Goal: Information Seeking & Learning: Understand process/instructions

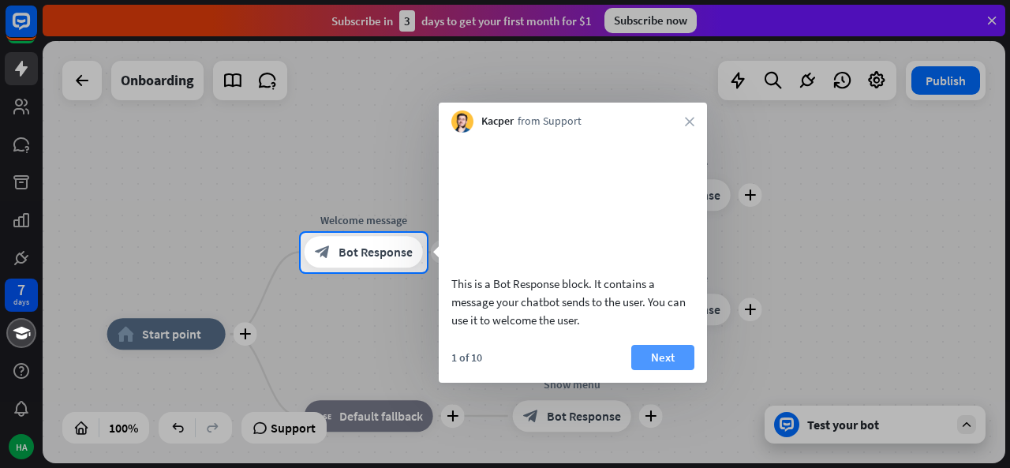
click at [664, 367] on button "Next" at bounding box center [662, 357] width 63 height 25
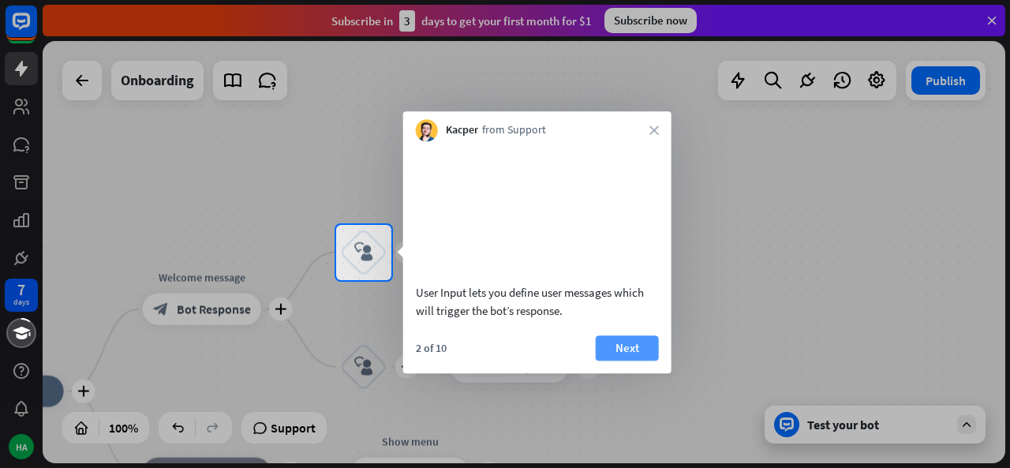
click at [652, 361] on button "Next" at bounding box center [627, 347] width 63 height 25
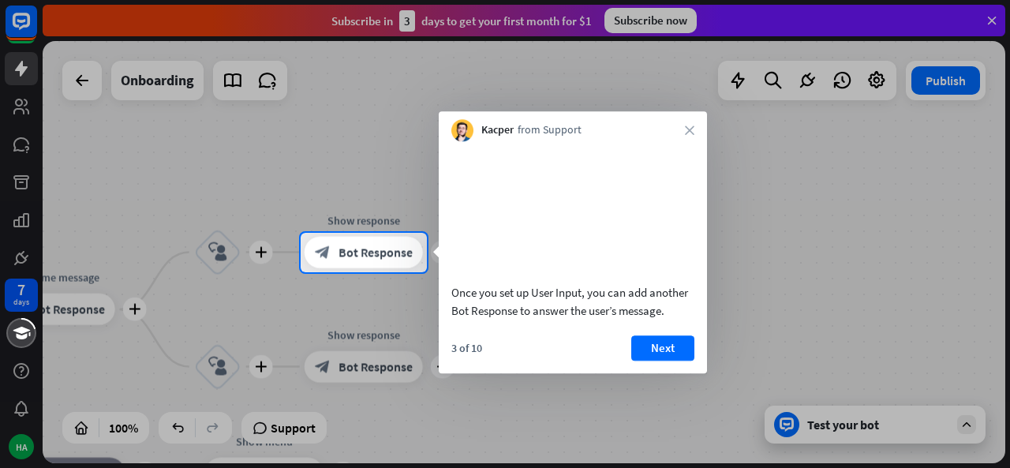
click at [652, 361] on button "Next" at bounding box center [662, 347] width 63 height 25
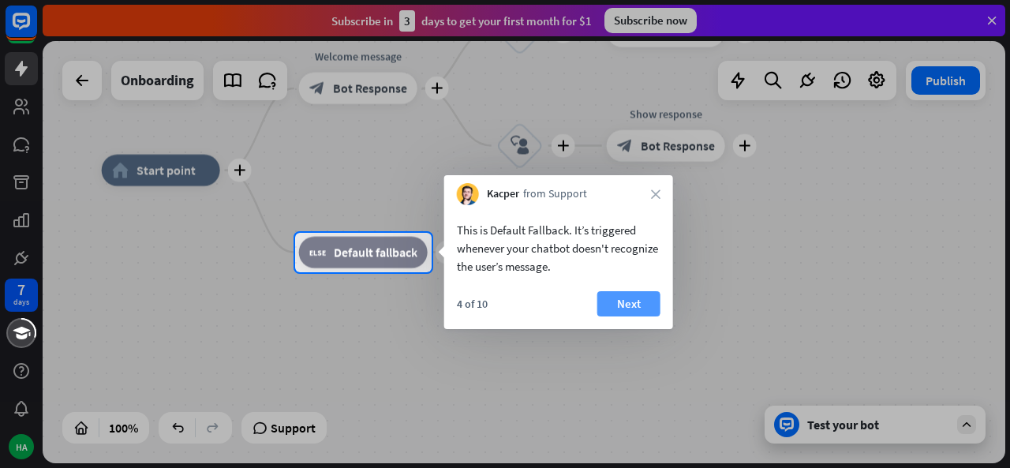
click at [637, 307] on button "Next" at bounding box center [628, 303] width 63 height 25
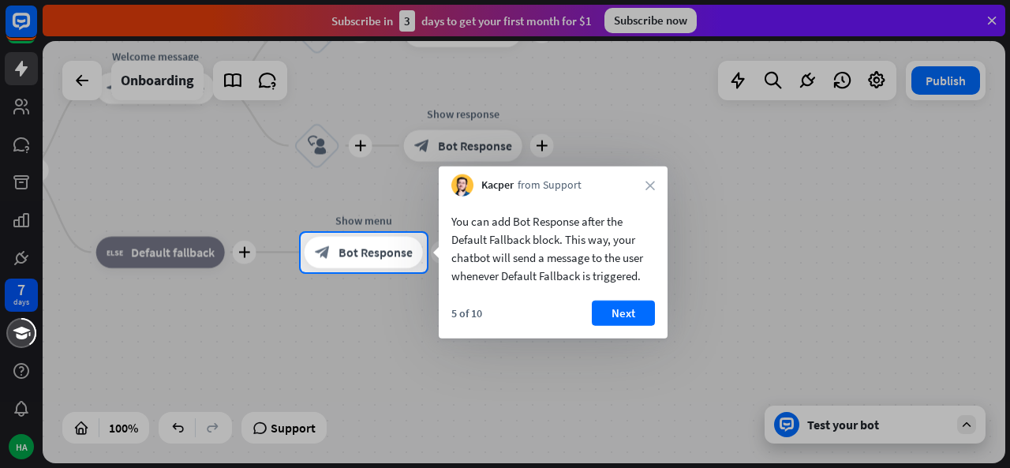
click at [637, 307] on button "Next" at bounding box center [623, 313] width 63 height 25
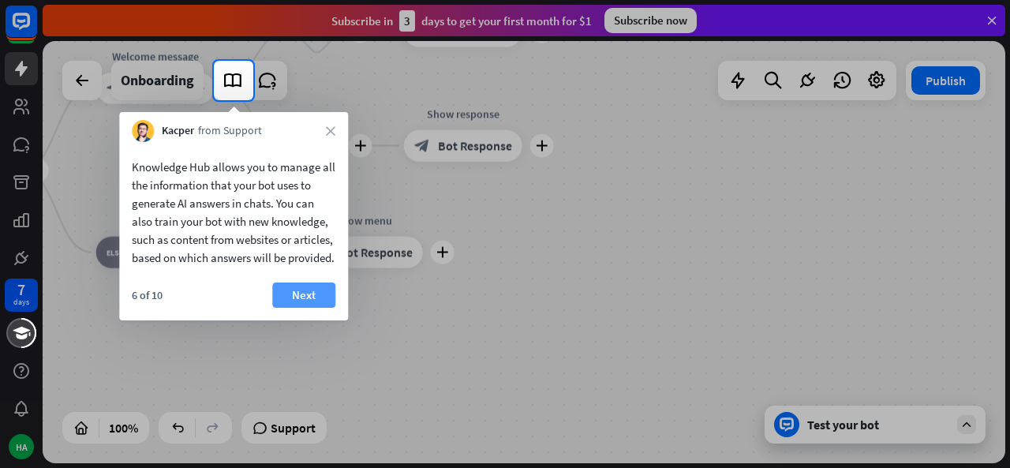
click at [317, 308] on button "Next" at bounding box center [303, 294] width 63 height 25
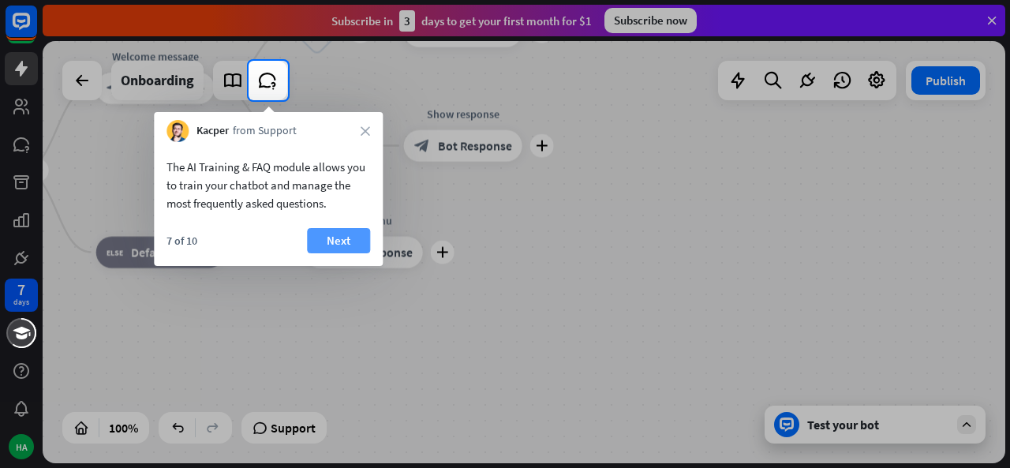
click at [350, 245] on button "Next" at bounding box center [338, 240] width 63 height 25
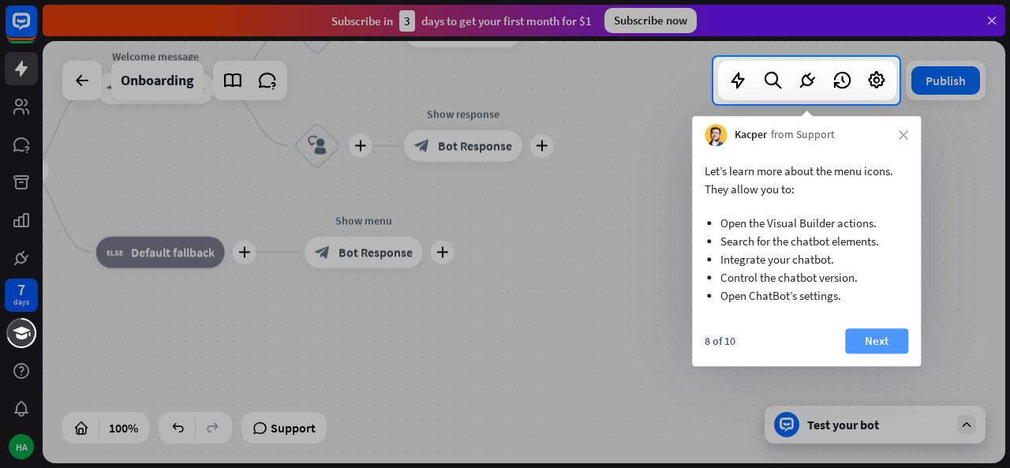
click at [877, 342] on button "Next" at bounding box center [876, 340] width 63 height 25
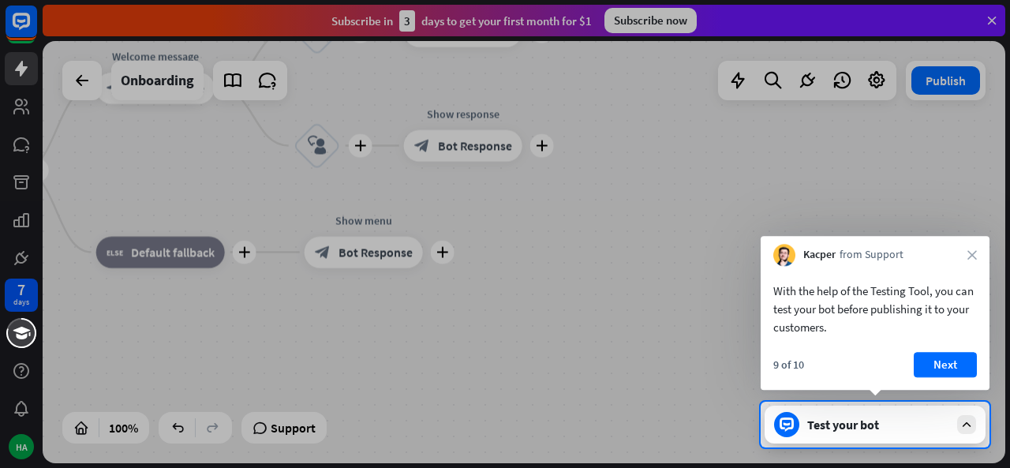
click at [877, 342] on div "With the help of the Testing Tool, you can test your bot before publishing it t…" at bounding box center [875, 305] width 229 height 78
click at [926, 362] on button "Next" at bounding box center [945, 364] width 63 height 25
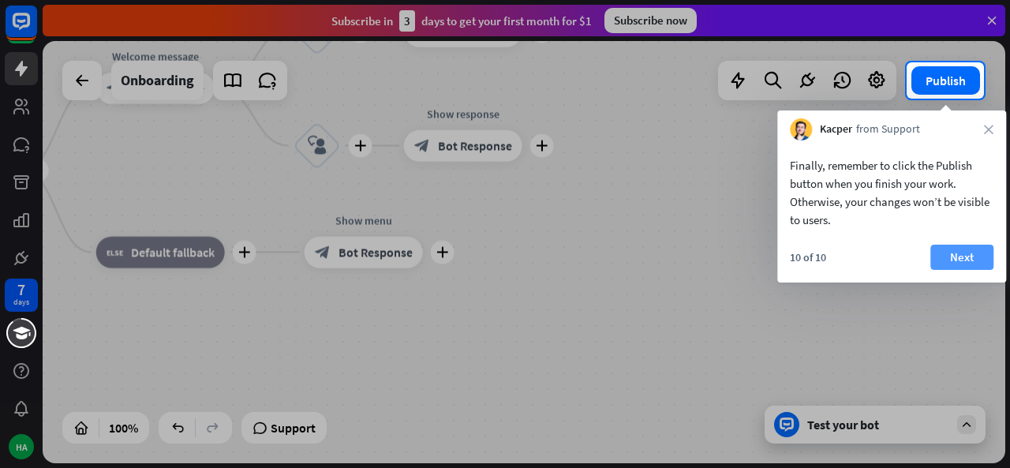
click at [952, 256] on button "Next" at bounding box center [961, 257] width 63 height 25
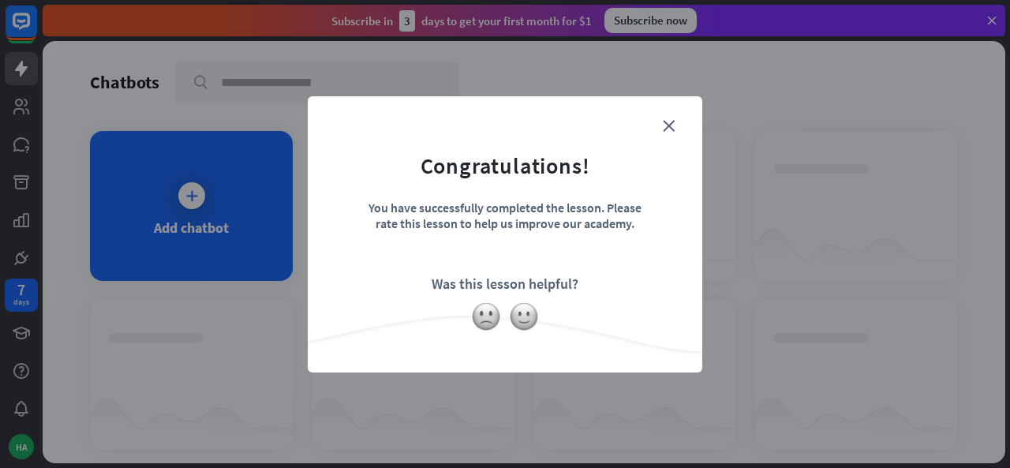
click at [674, 117] on form "Congratulations! You have successfully completed the lesson. Please rate this l…" at bounding box center [504, 210] width 355 height 189
click at [664, 124] on icon "close" at bounding box center [669, 126] width 12 height 12
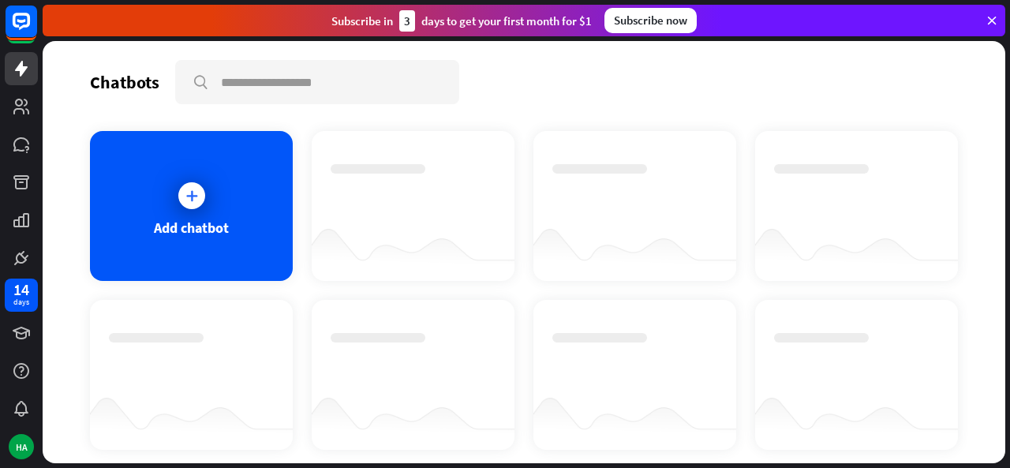
click at [989, 26] on icon at bounding box center [992, 20] width 14 height 14
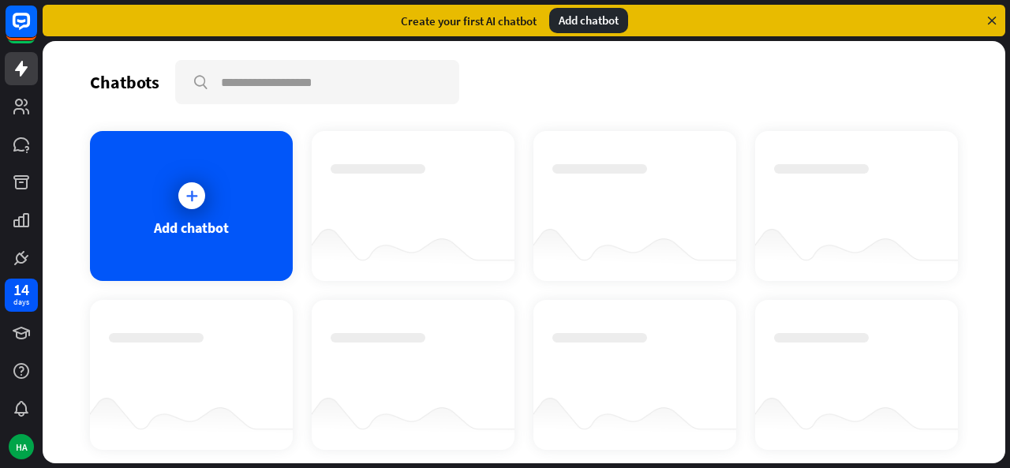
click at [989, 20] on icon at bounding box center [992, 20] width 14 height 14
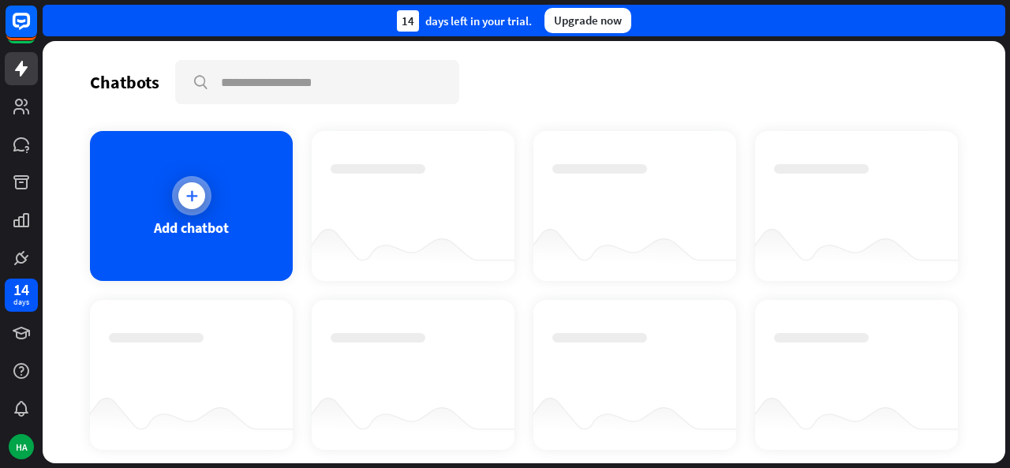
click at [189, 215] on div "Add chatbot" at bounding box center [191, 206] width 203 height 150
